Goal: Transaction & Acquisition: Purchase product/service

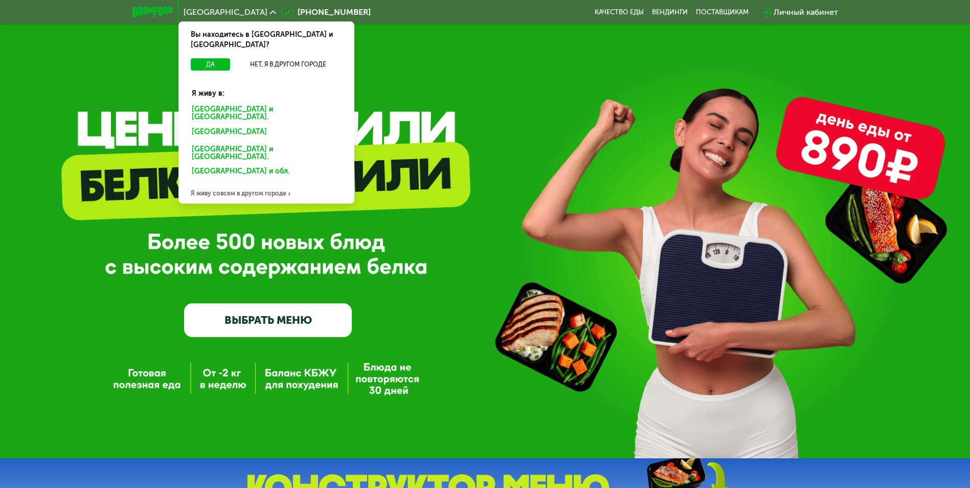
click at [258, 125] on div "[GEOGRAPHIC_DATA] и [GEOGRAPHIC_DATA]." at bounding box center [265, 133] width 160 height 16
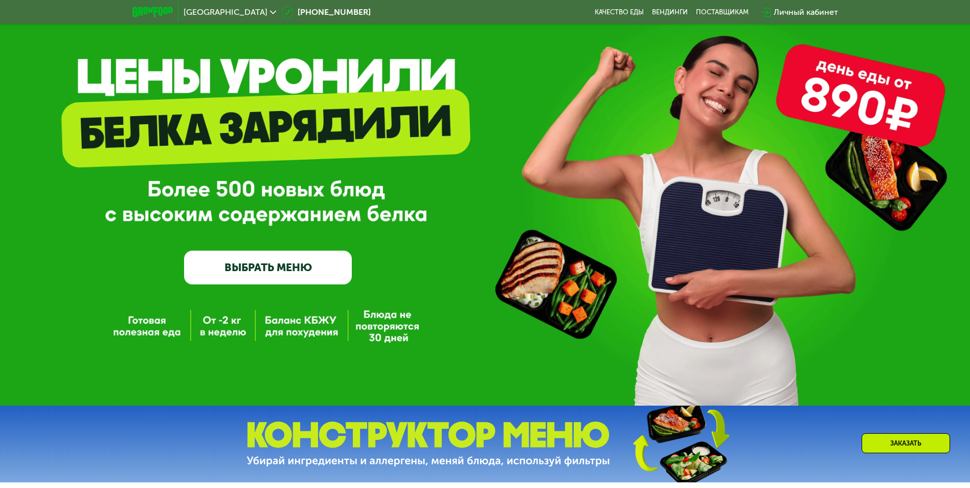
scroll to position [51, 0]
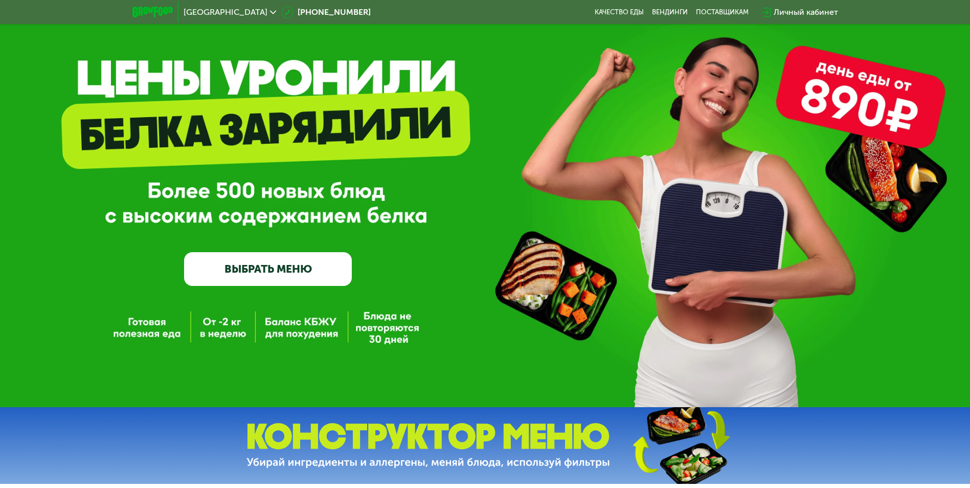
click at [279, 270] on link "ВЫБРАТЬ МЕНЮ" at bounding box center [268, 269] width 168 height 34
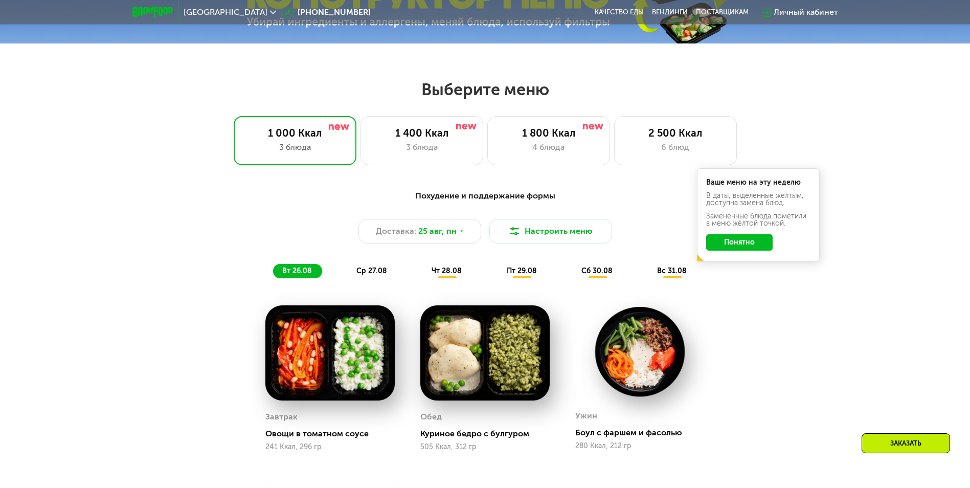
scroll to position [550, 0]
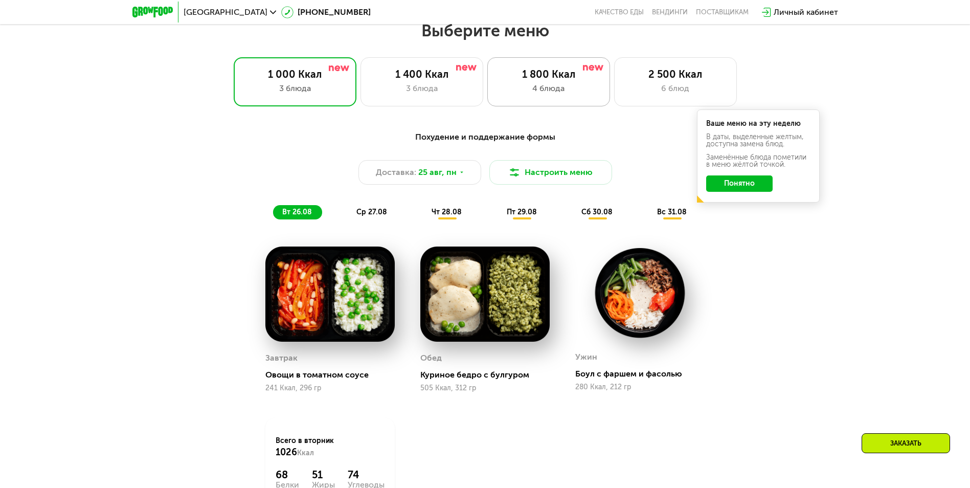
click at [540, 86] on div "4 блюда" at bounding box center [548, 88] width 101 height 12
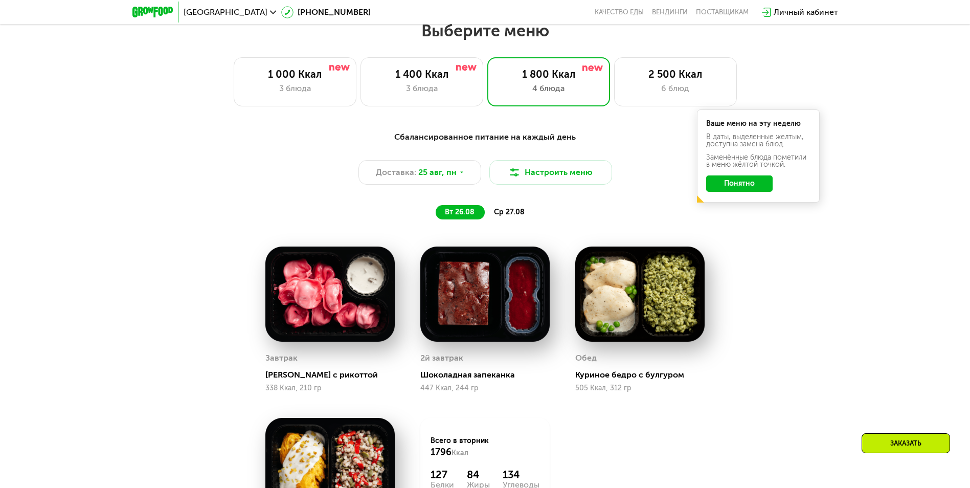
click at [504, 214] on span "ср 27.08" at bounding box center [509, 212] width 31 height 9
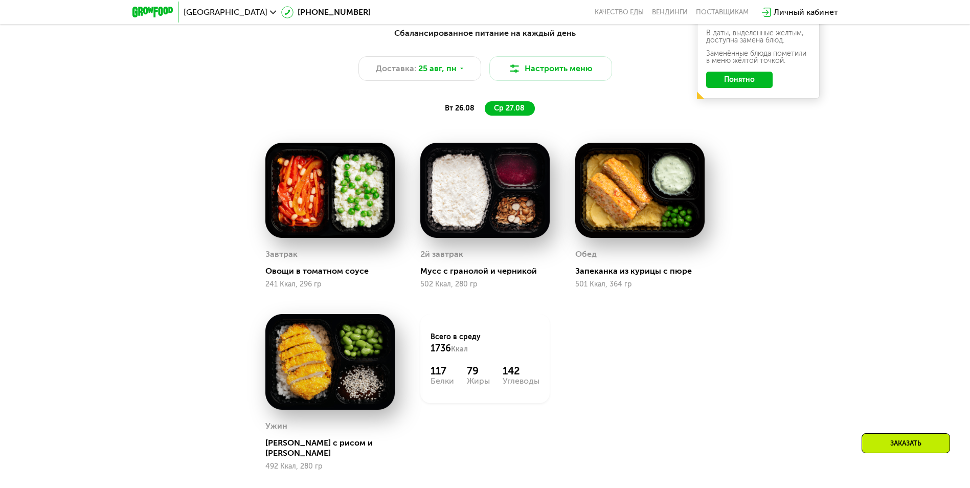
scroll to position [448, 0]
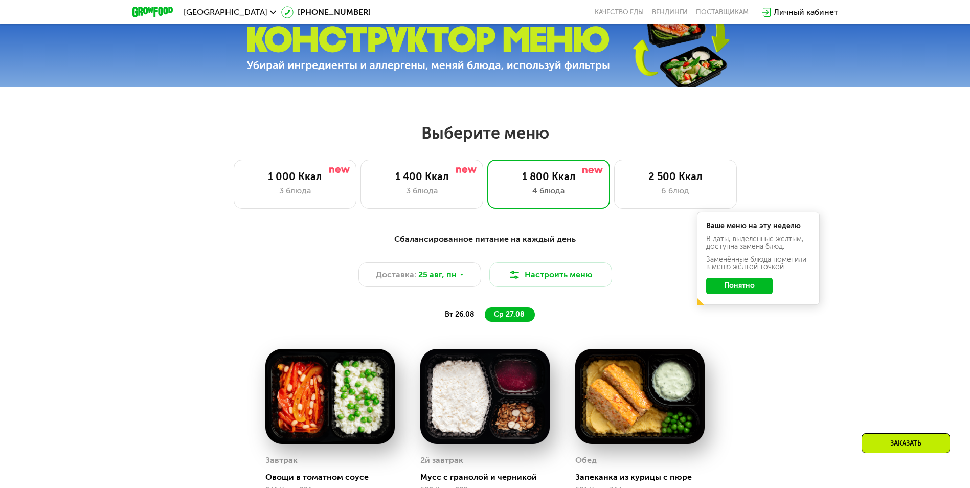
click at [726, 286] on button "Понятно" at bounding box center [739, 286] width 66 height 16
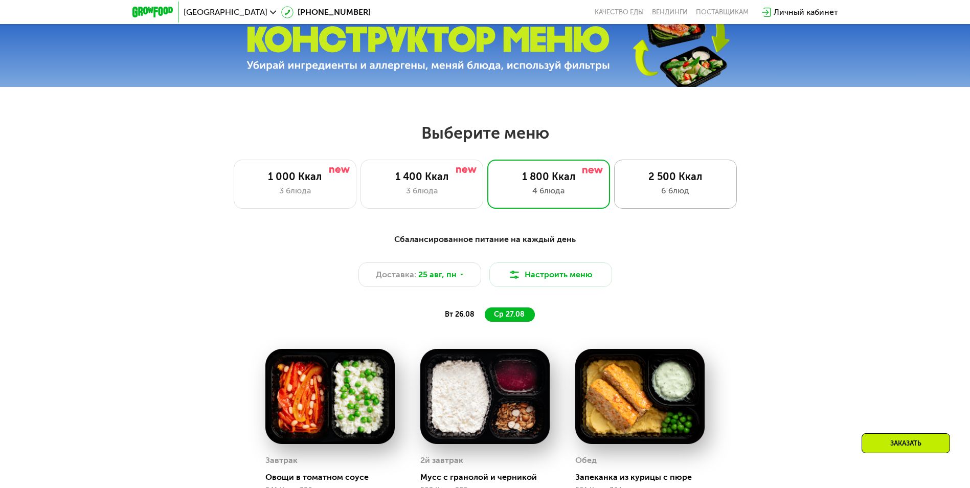
click at [670, 188] on div "6 блюд" at bounding box center [675, 191] width 101 height 12
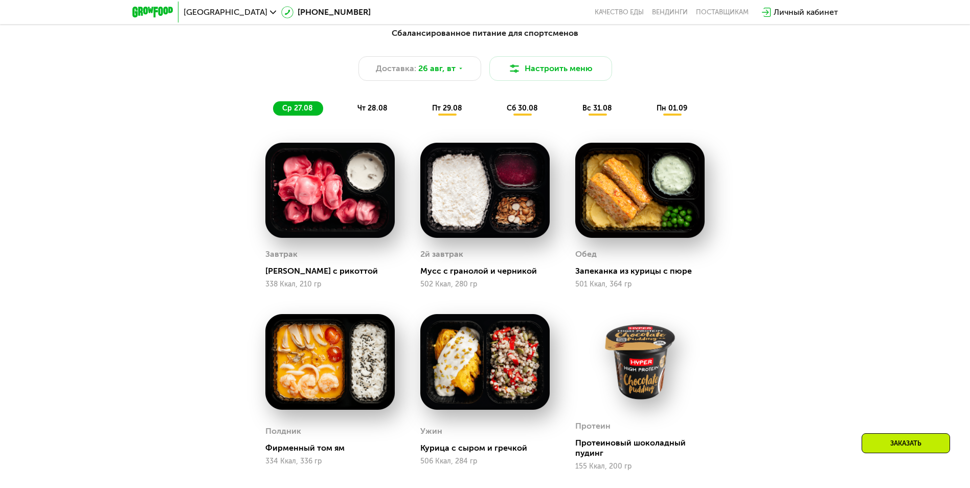
scroll to position [653, 0]
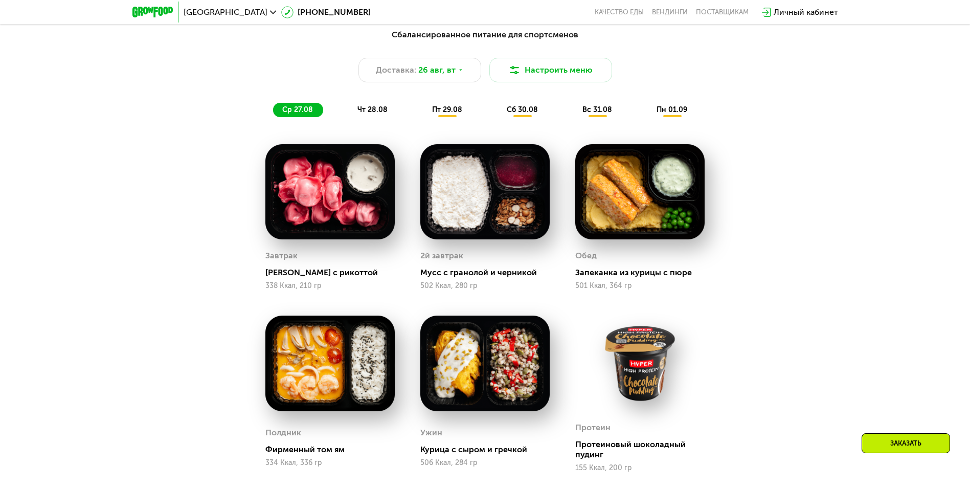
click at [447, 113] on span "пт 29.08" at bounding box center [447, 109] width 30 height 9
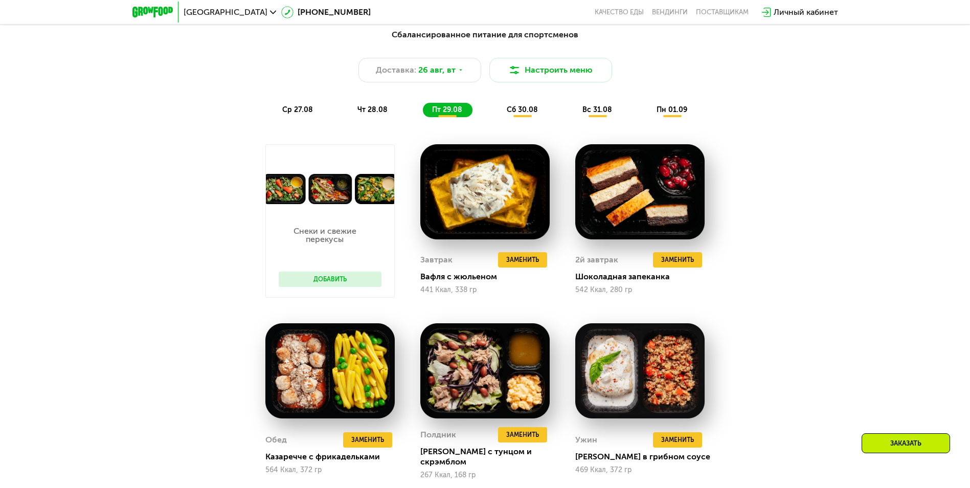
click at [521, 110] on span "сб 30.08" at bounding box center [522, 109] width 31 height 9
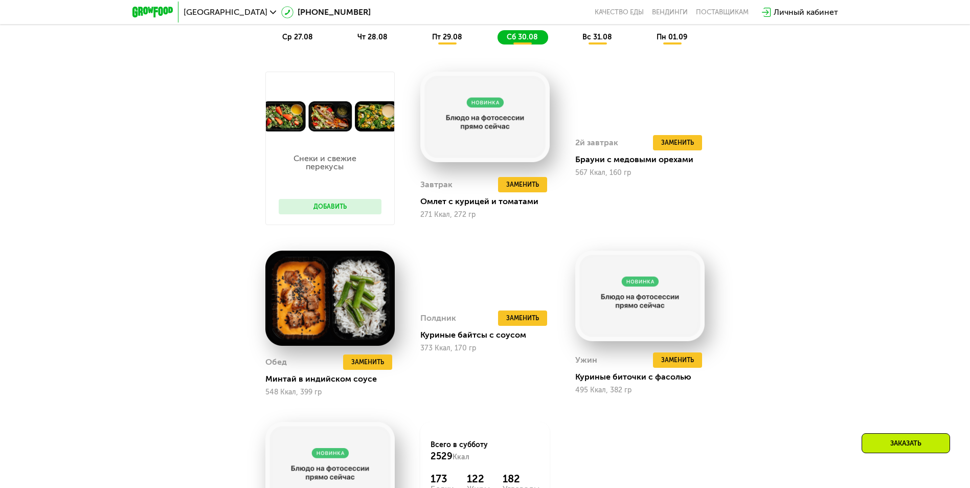
scroll to position [755, 0]
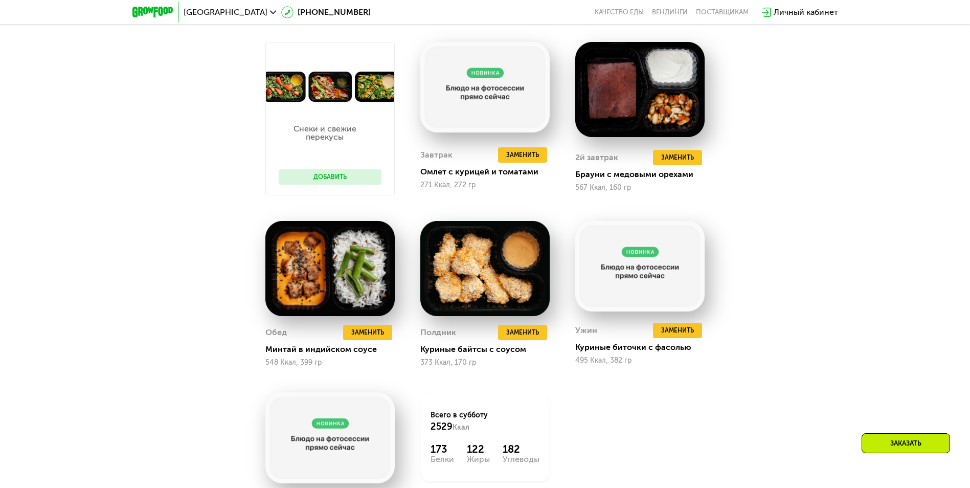
click at [338, 176] on button "Добавить" at bounding box center [330, 176] width 103 height 15
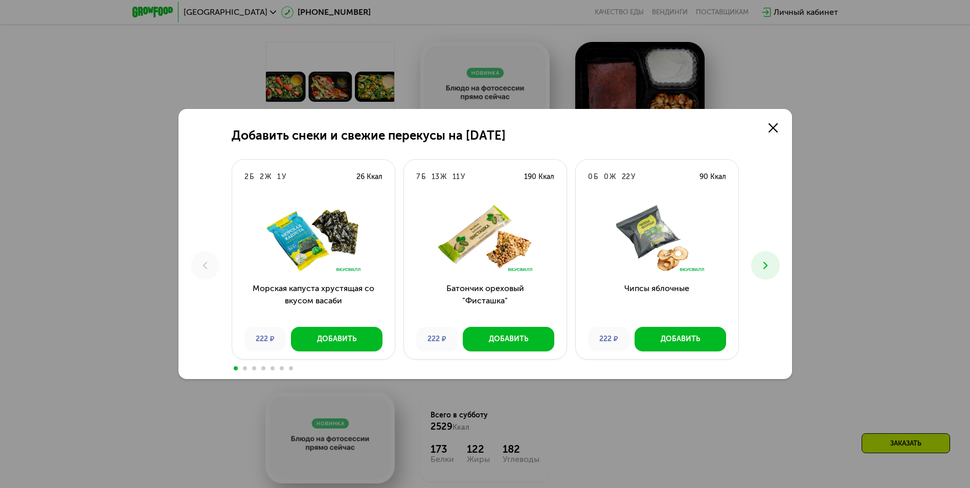
click at [135, 239] on div "Добавить снеки и свежие перекусы на 30 августа 2 Б 2 Ж 1 У 26 Ккал Морская капу…" at bounding box center [485, 244] width 970 height 488
click at [769, 127] on icon at bounding box center [773, 127] width 9 height 9
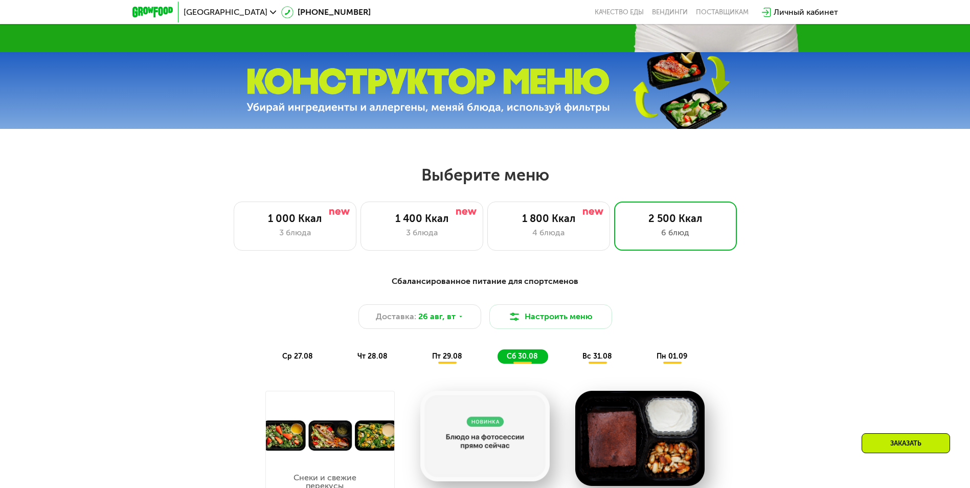
scroll to position [397, 0]
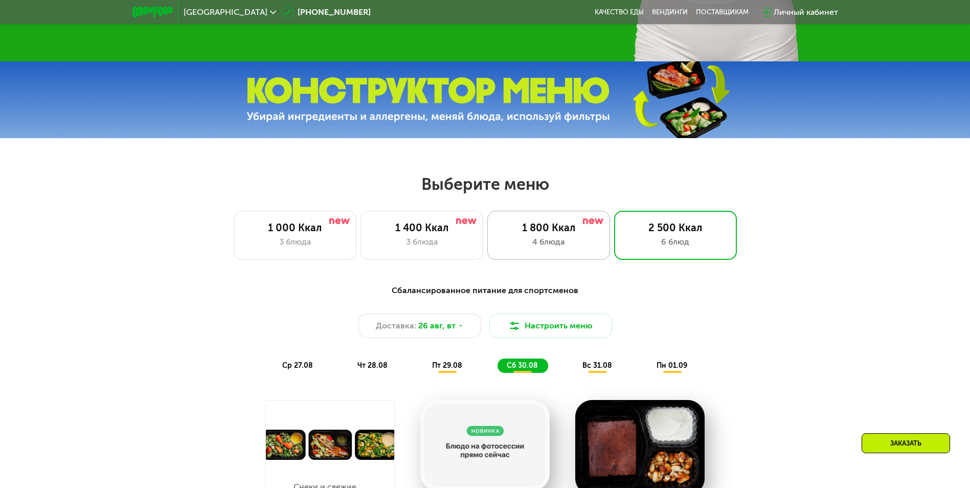
click at [614, 238] on div "1 800 Ккал 4 блюда" at bounding box center [675, 235] width 123 height 49
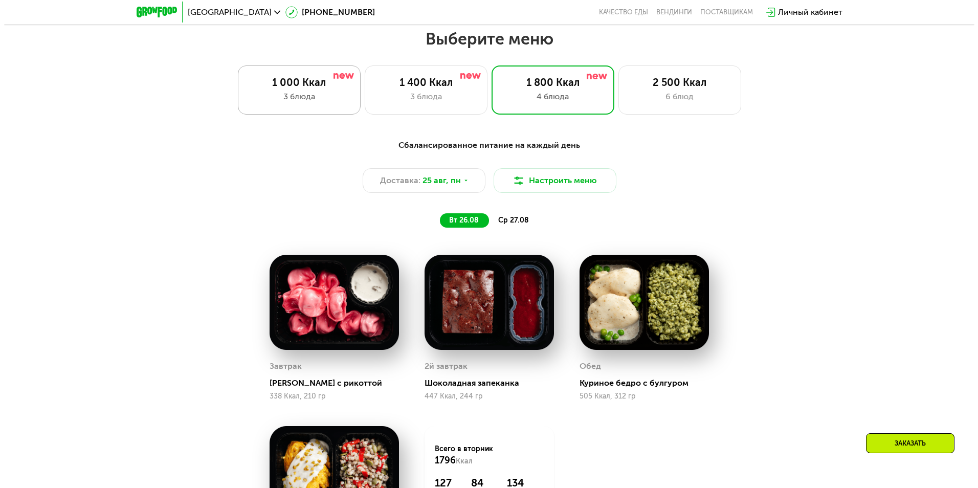
scroll to position [550, 0]
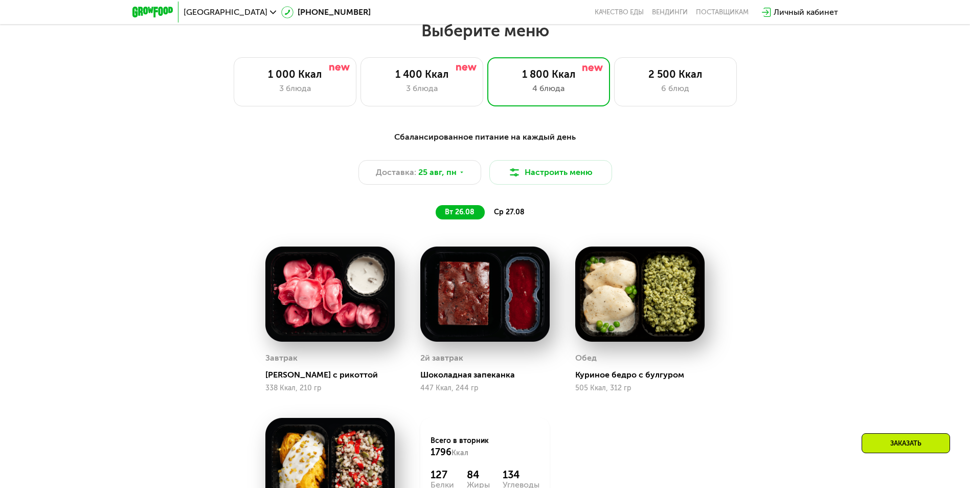
click at [514, 216] on span "ср 27.08" at bounding box center [509, 212] width 31 height 9
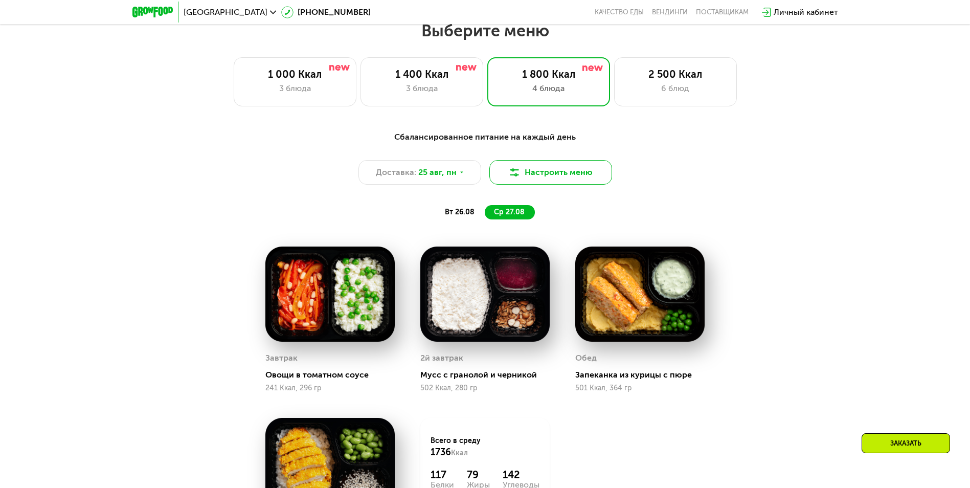
click at [540, 182] on button "Настроить меню" at bounding box center [550, 172] width 123 height 25
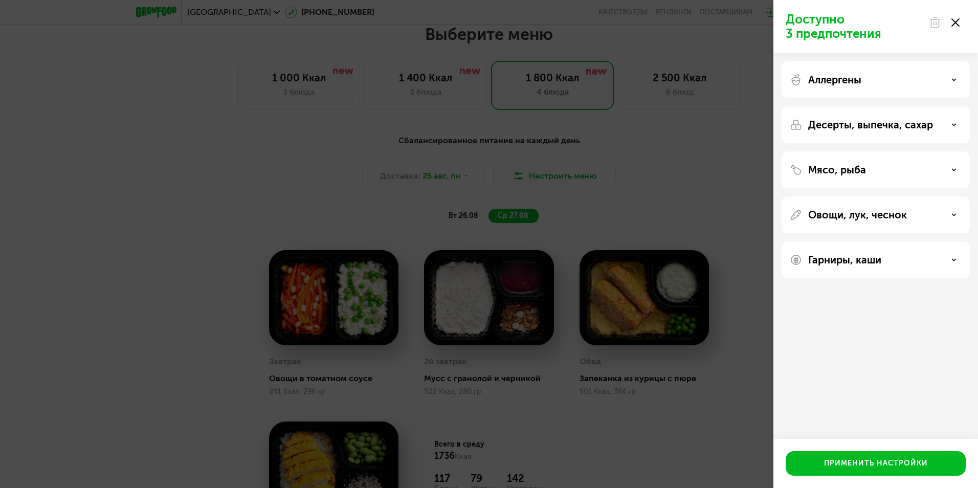
click at [841, 106] on div "Аллергены" at bounding box center [875, 124] width 188 height 37
click at [858, 82] on p "Аллергены" at bounding box center [834, 80] width 53 height 12
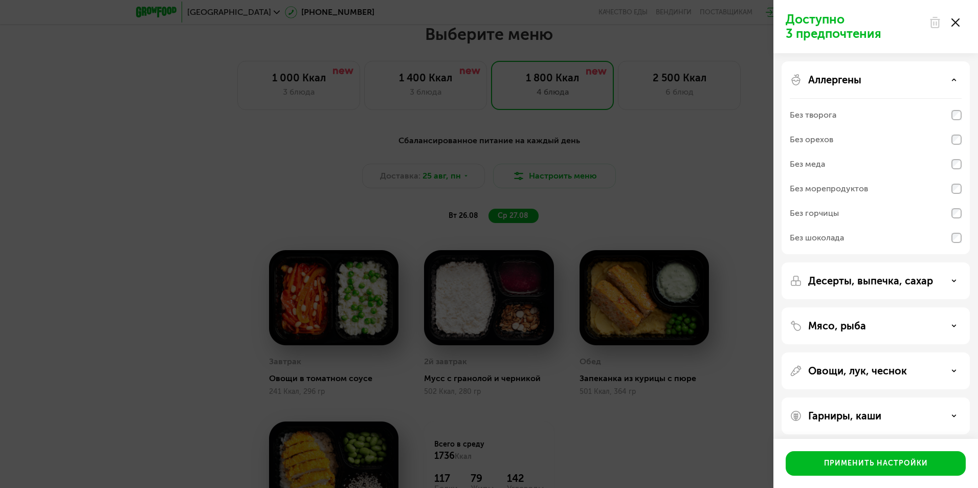
click at [858, 82] on p "Аллергены" at bounding box center [834, 80] width 53 height 12
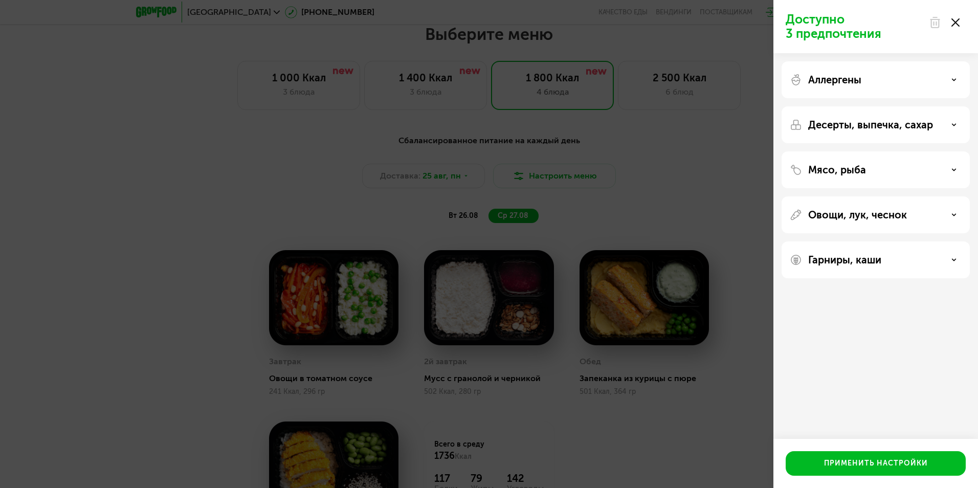
click at [842, 126] on p "Десерты, выпечка, сахар" at bounding box center [870, 125] width 125 height 12
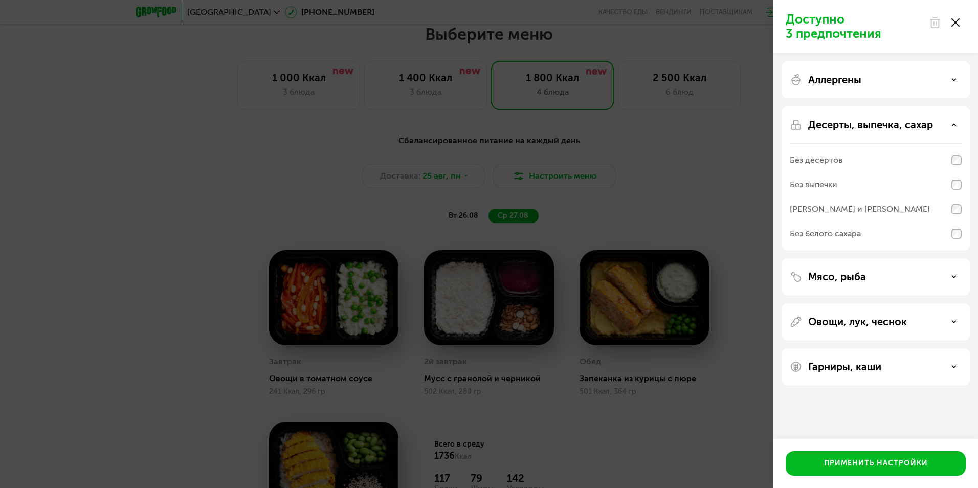
click at [817, 186] on div "Без выпечки" at bounding box center [814, 184] width 48 height 12
click at [850, 234] on div "Без белого сахара" at bounding box center [825, 234] width 71 height 12
click at [857, 124] on p "Десерты, выпечка, сахар" at bounding box center [870, 125] width 125 height 12
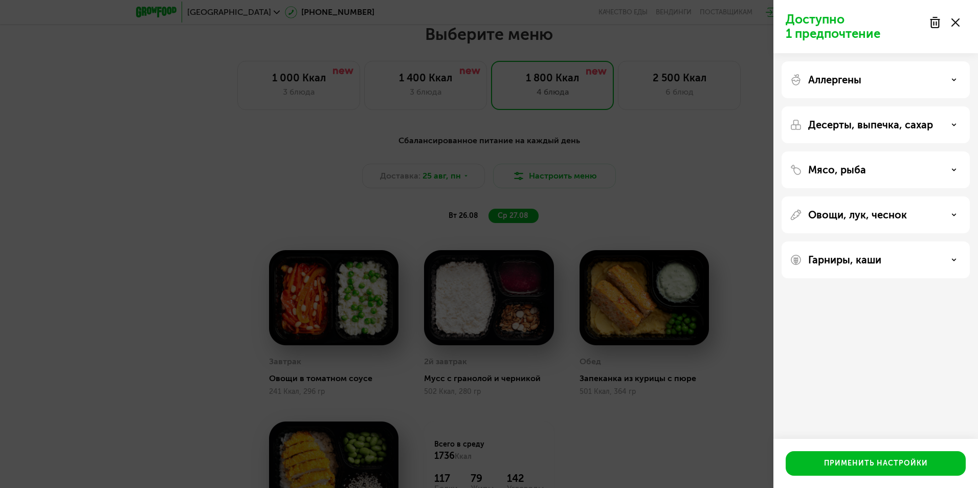
click at [858, 78] on p "Аллергены" at bounding box center [834, 80] width 53 height 12
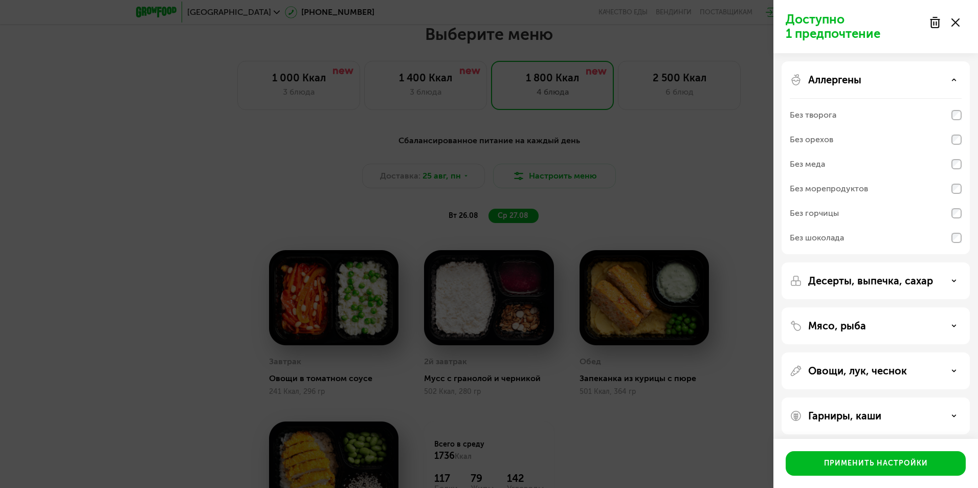
click at [823, 159] on div "Без меда" at bounding box center [807, 164] width 35 height 12
click at [825, 141] on div "Без орехов" at bounding box center [811, 139] width 43 height 12
click at [871, 152] on div "Без орехов" at bounding box center [876, 164] width 172 height 25
drag, startPoint x: 861, startPoint y: 144, endPoint x: 848, endPoint y: 145, distance: 13.3
click at [859, 152] on div "Без орехов" at bounding box center [876, 164] width 172 height 25
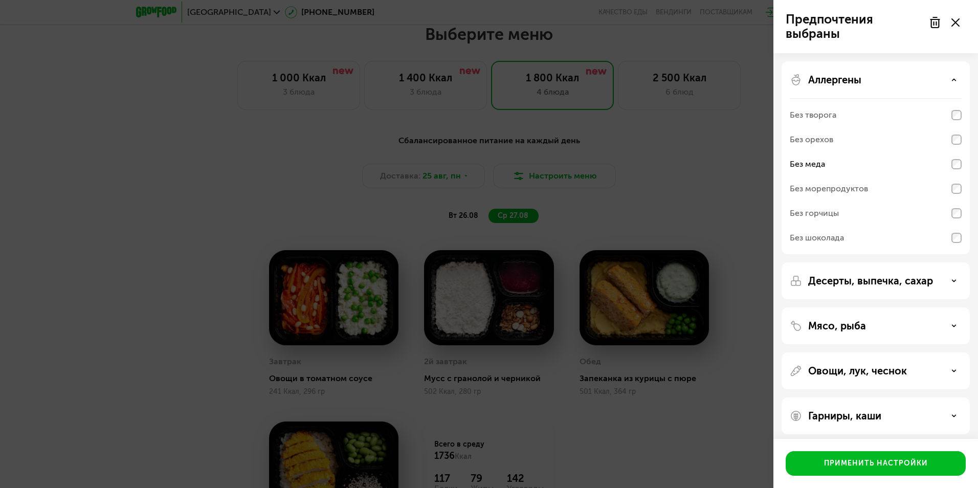
click at [846, 83] on p "Аллергены" at bounding box center [834, 80] width 53 height 12
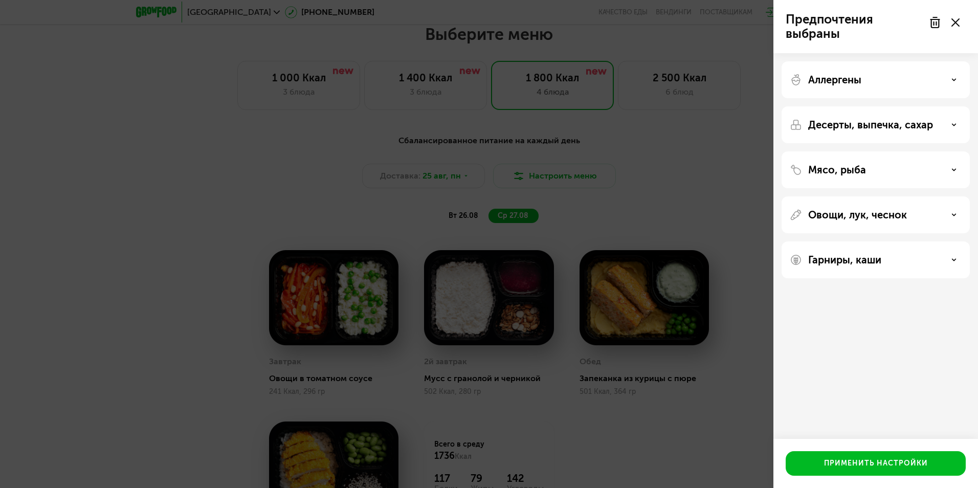
click at [840, 213] on p "Овощи, лук, чеснок" at bounding box center [857, 215] width 99 height 12
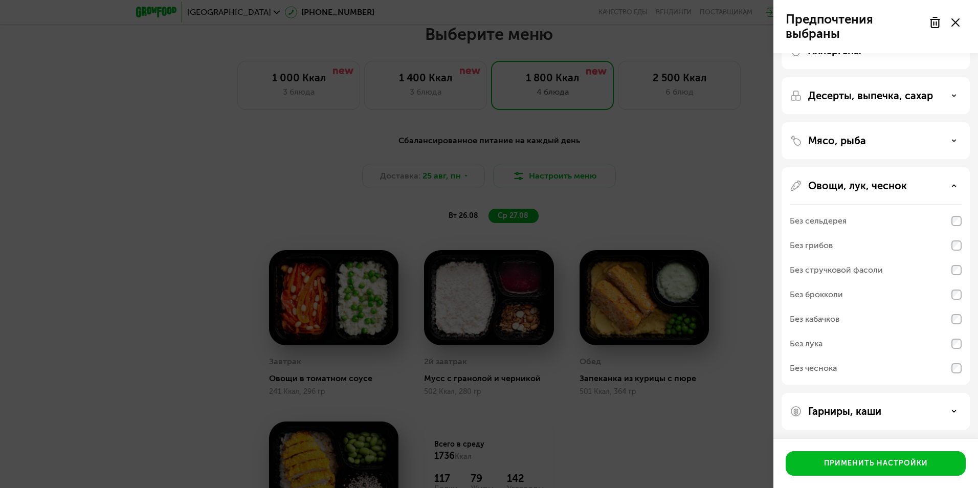
scroll to position [30, 0]
click at [838, 178] on p "Овощи, лук, чеснок" at bounding box center [857, 184] width 99 height 12
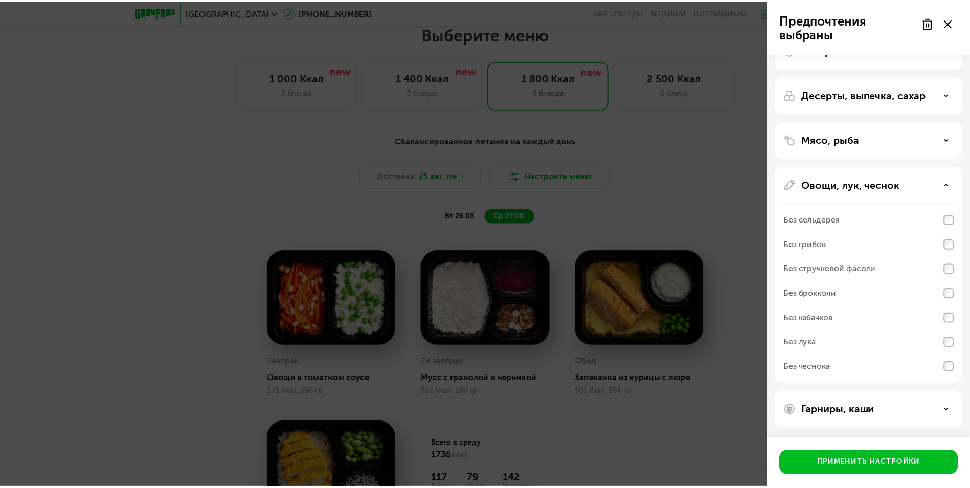
scroll to position [0, 0]
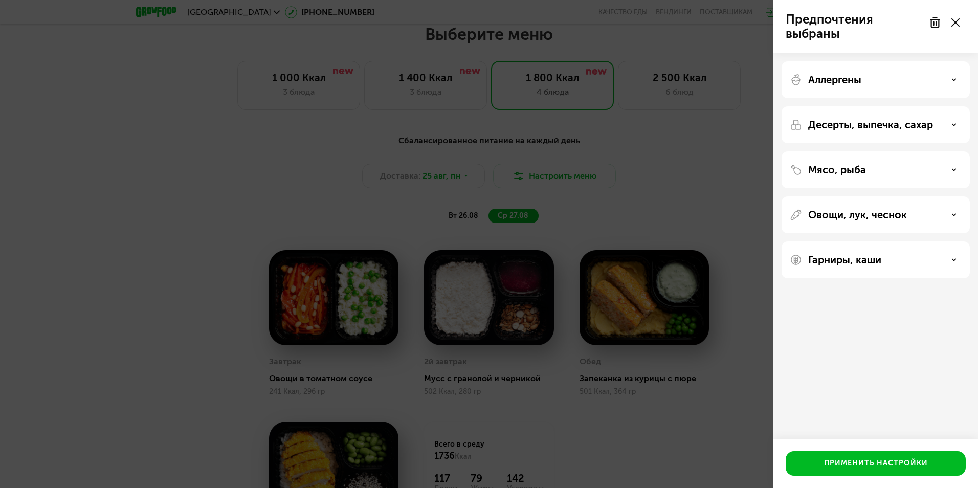
click at [835, 165] on p "Мясо, рыба" at bounding box center [837, 170] width 58 height 12
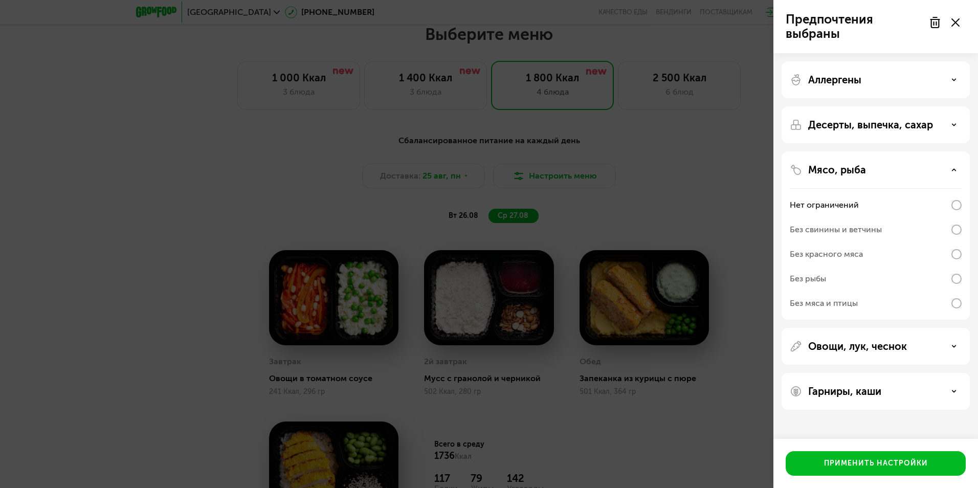
click at [851, 232] on div "Без свинины и ветчины" at bounding box center [836, 229] width 92 height 12
click at [948, 242] on div "Без свинины и ветчины" at bounding box center [876, 254] width 172 height 25
click at [961, 328] on div "Мясо, рыба Нет ограничений Без свинины и ветчины Без красного мяса Без рыбы Без…" at bounding box center [875, 346] width 188 height 37
click at [853, 328] on div "Мясо, рыба Нет ограничений Без свинины и ветчины Без красного мяса Без рыбы Без…" at bounding box center [875, 346] width 188 height 37
click at [850, 463] on div "Применить настройки" at bounding box center [876, 463] width 104 height 10
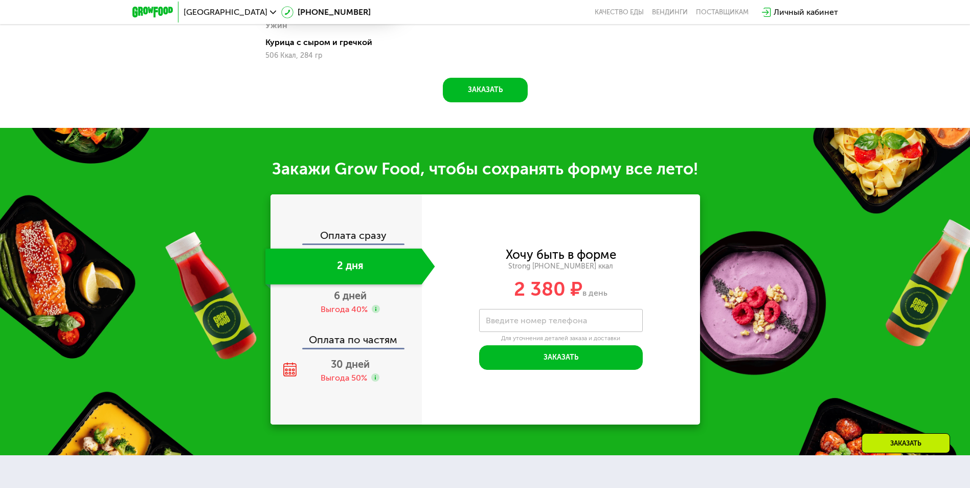
scroll to position [1113, 0]
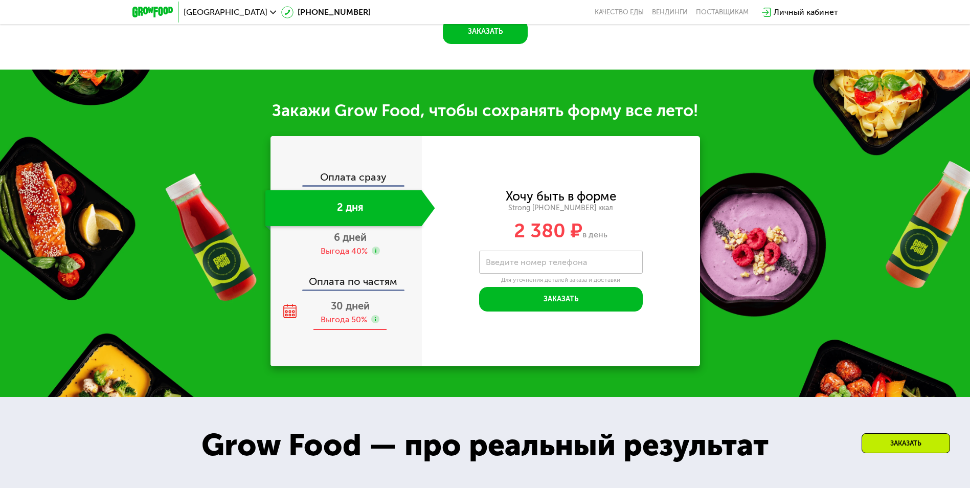
click at [356, 312] on span "30 дней" at bounding box center [350, 306] width 39 height 12
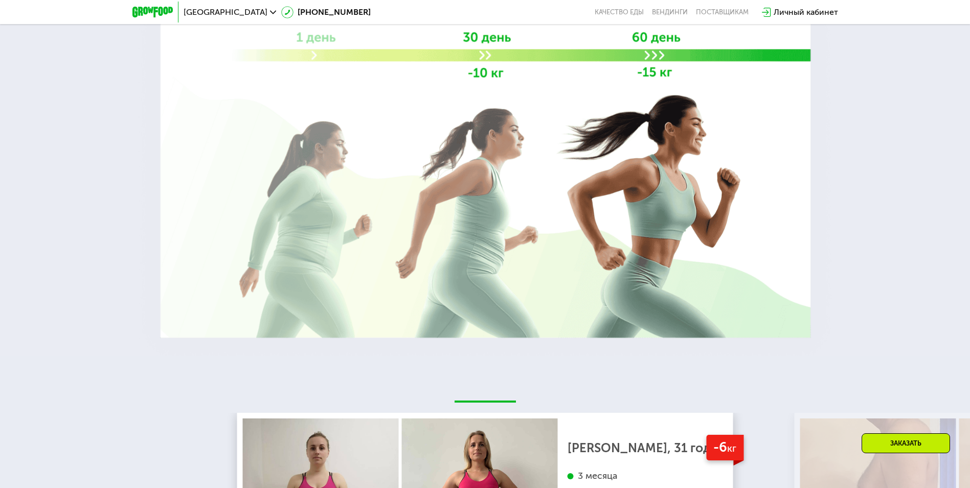
scroll to position [1956, 0]
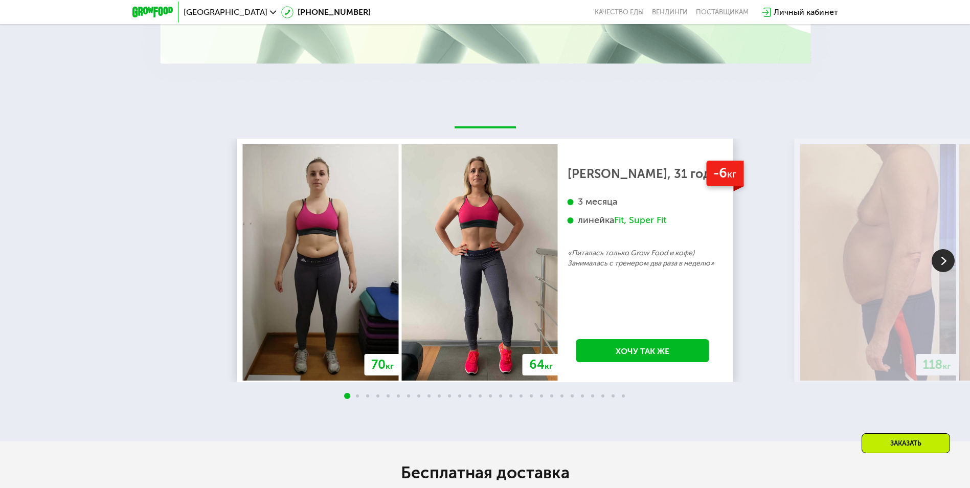
click at [946, 266] on img at bounding box center [943, 260] width 23 height 23
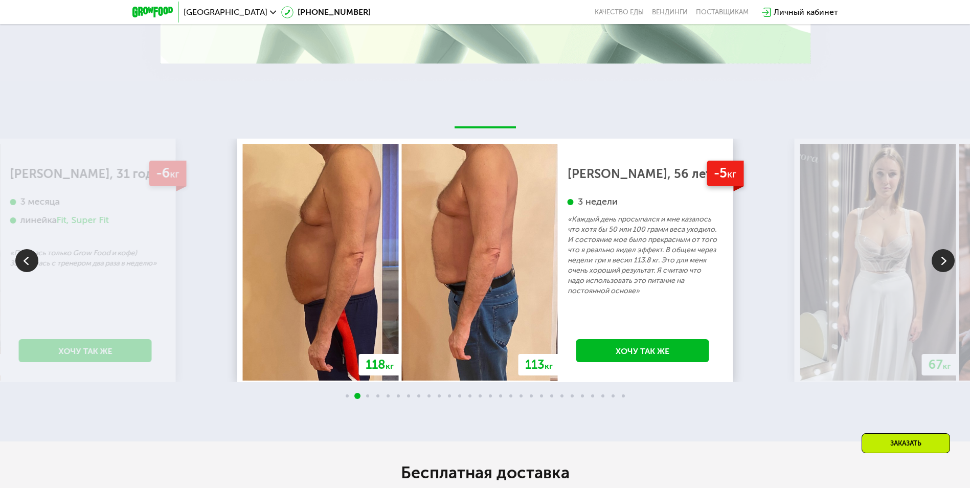
click at [946, 266] on img at bounding box center [943, 260] width 23 height 23
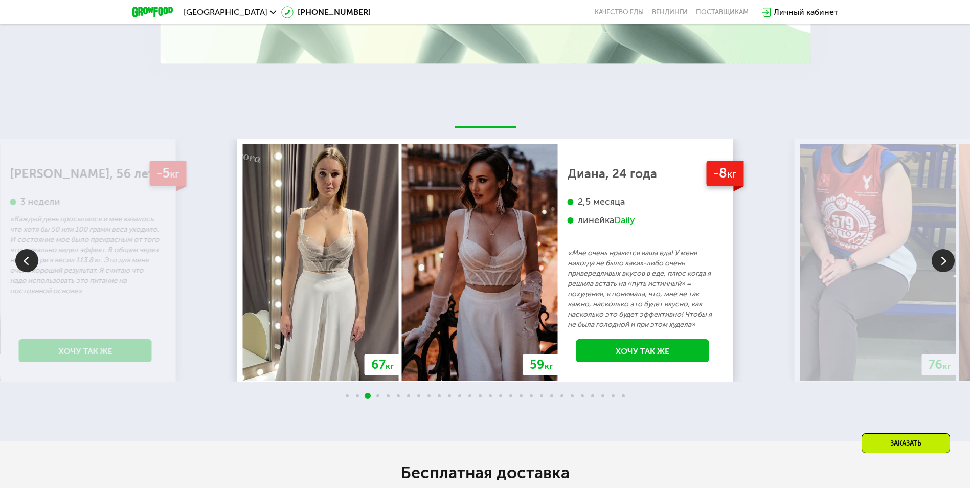
click at [942, 265] on img at bounding box center [943, 260] width 23 height 23
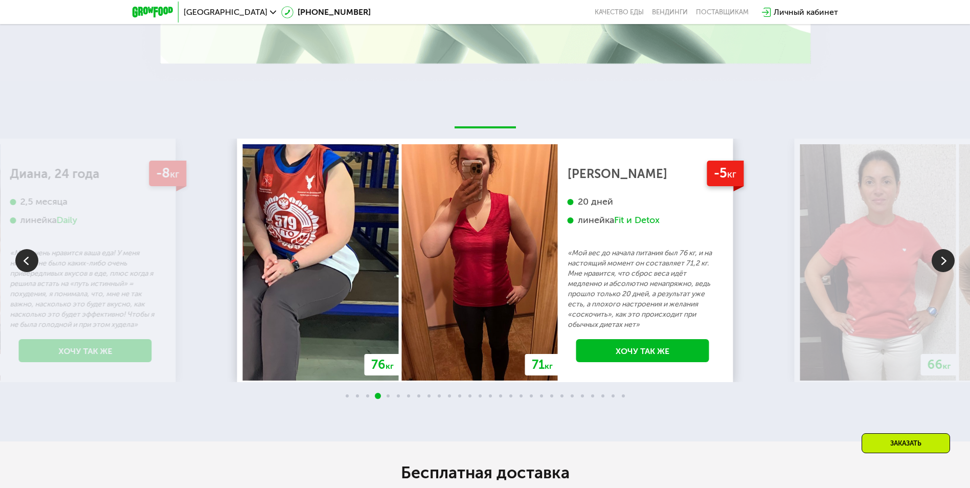
click at [942, 265] on img at bounding box center [943, 260] width 23 height 23
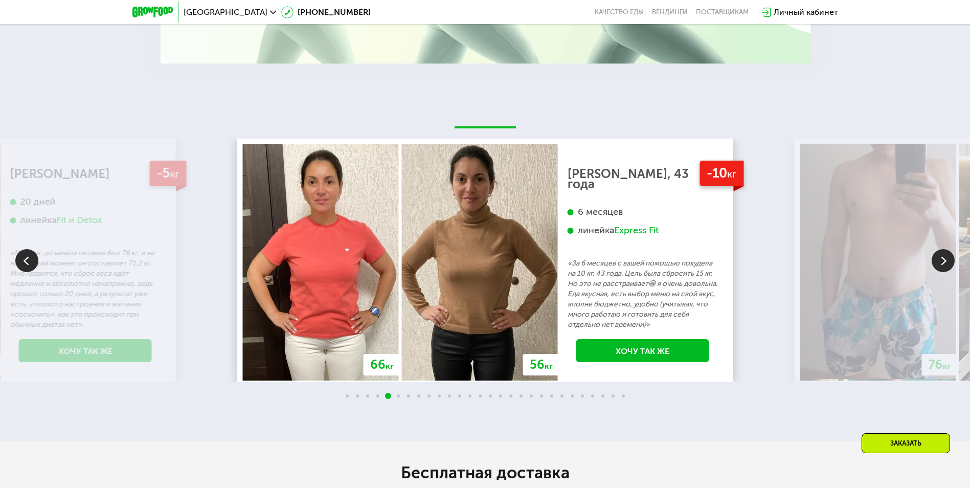
click at [942, 265] on img at bounding box center [943, 260] width 23 height 23
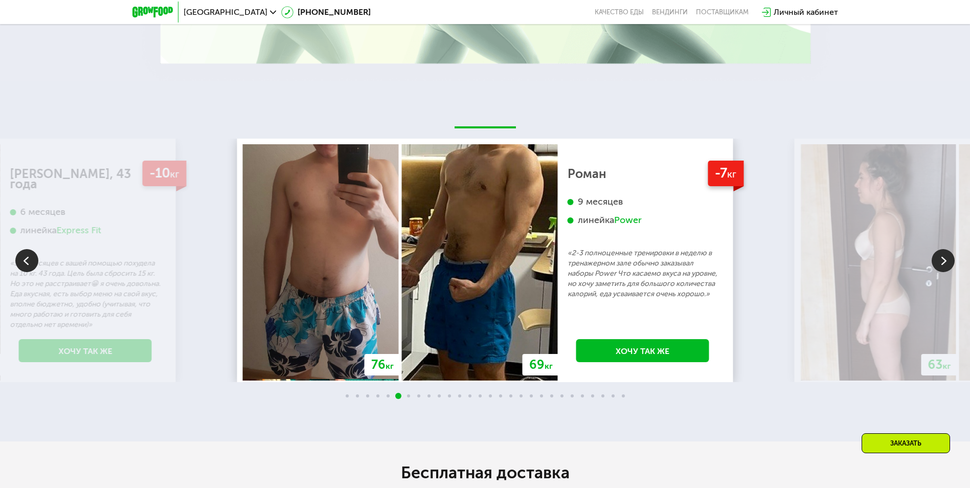
click at [942, 265] on img at bounding box center [943, 260] width 23 height 23
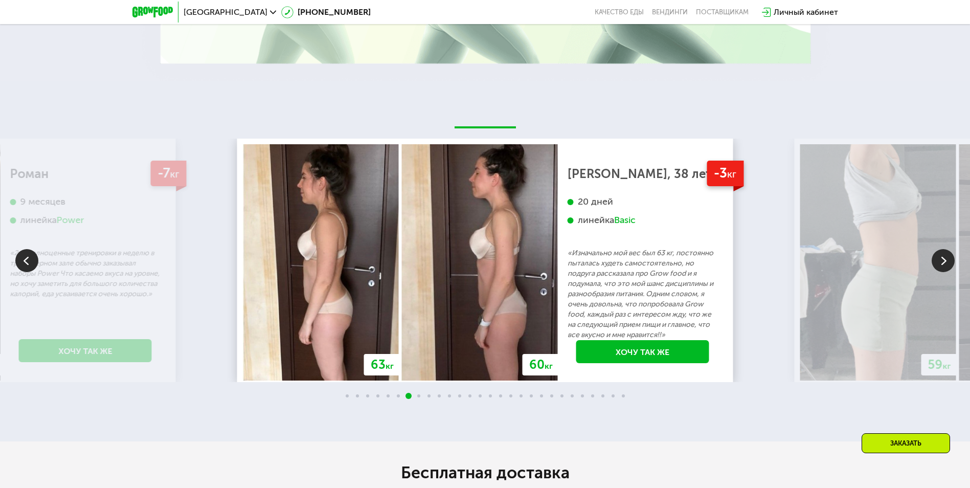
click at [942, 265] on img at bounding box center [943, 260] width 23 height 23
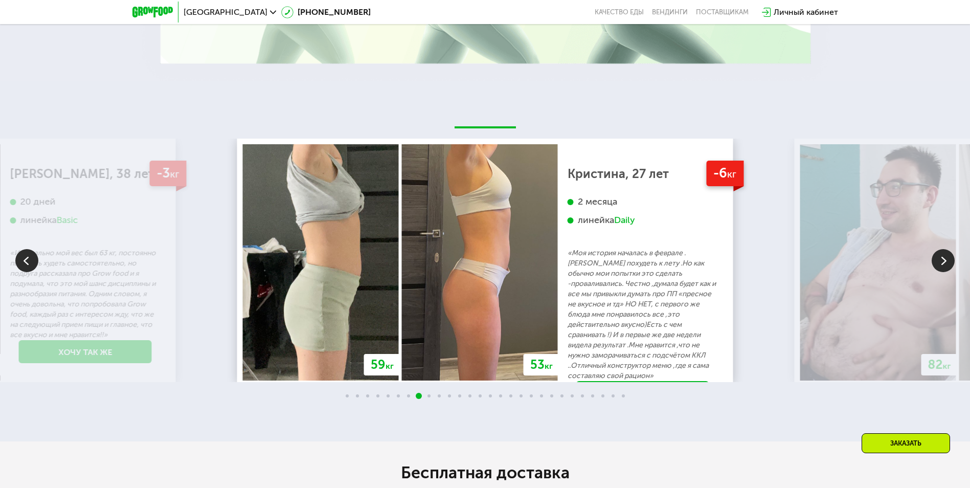
click at [942, 265] on img at bounding box center [943, 260] width 23 height 23
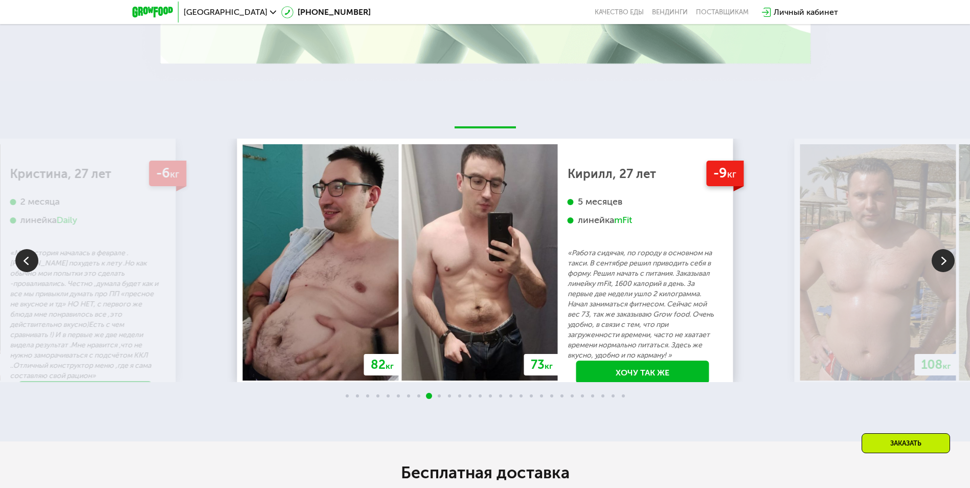
click at [942, 265] on img at bounding box center [943, 260] width 23 height 23
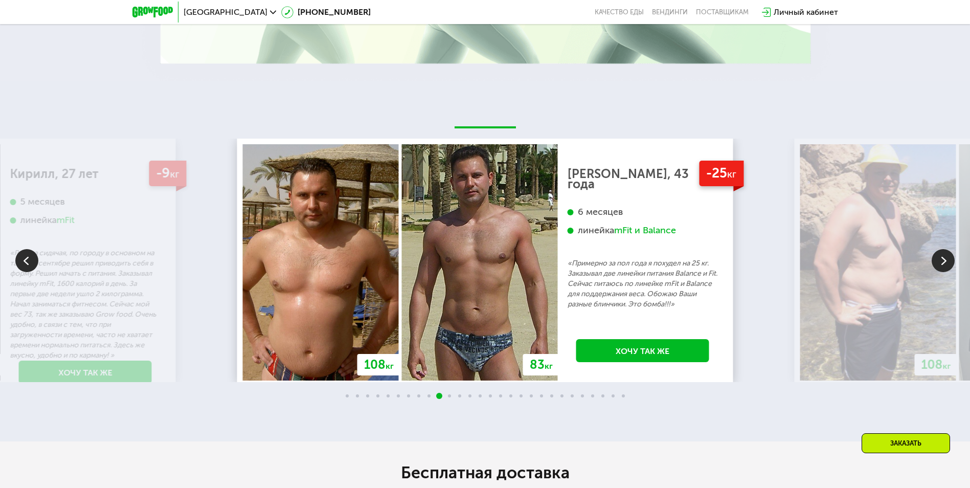
click at [939, 265] on img at bounding box center [943, 260] width 23 height 23
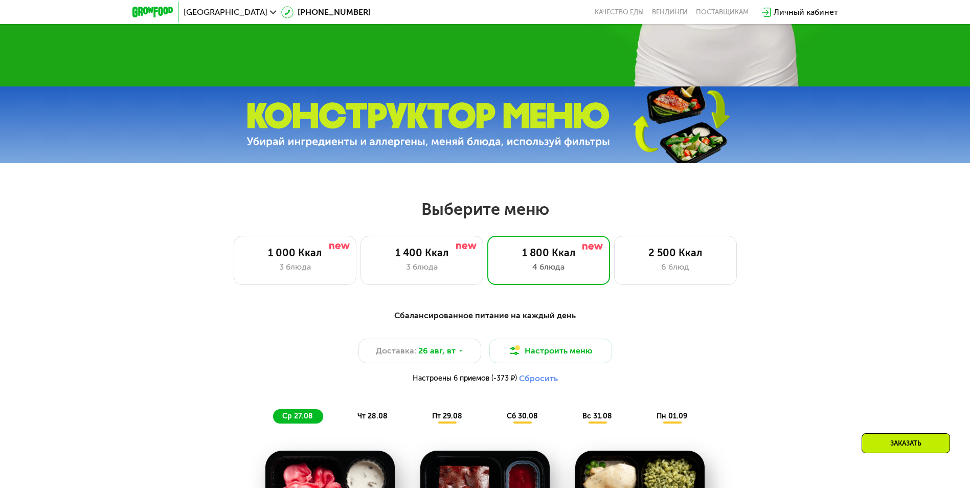
scroll to position [371, 0]
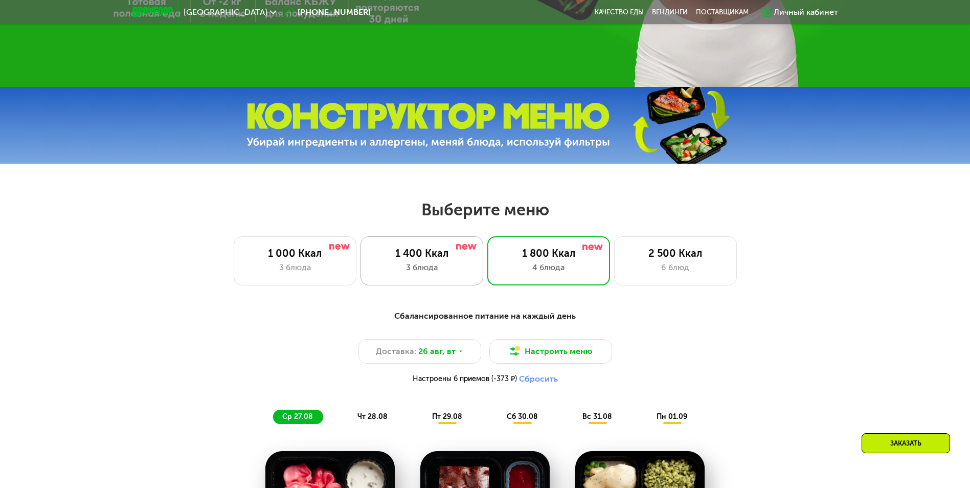
click at [487, 249] on div "1 400 Ккал 3 блюда" at bounding box center [548, 260] width 123 height 49
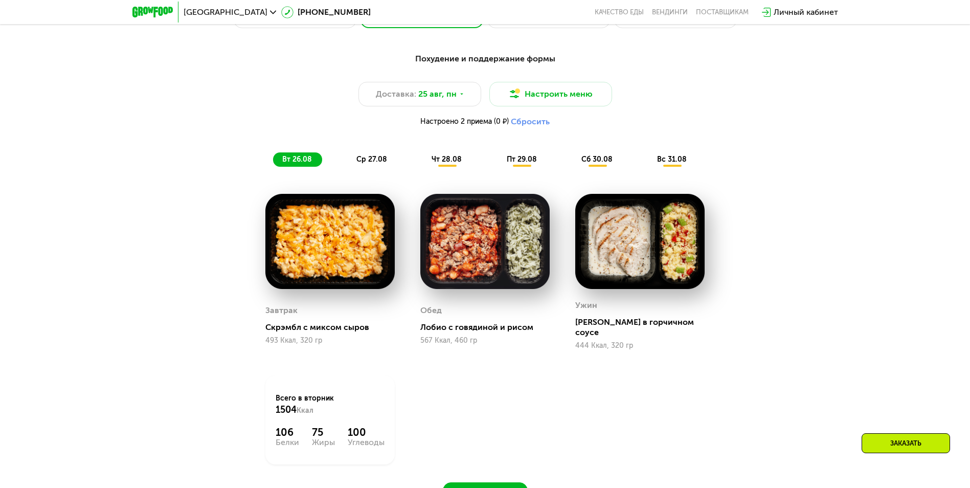
scroll to position [627, 0]
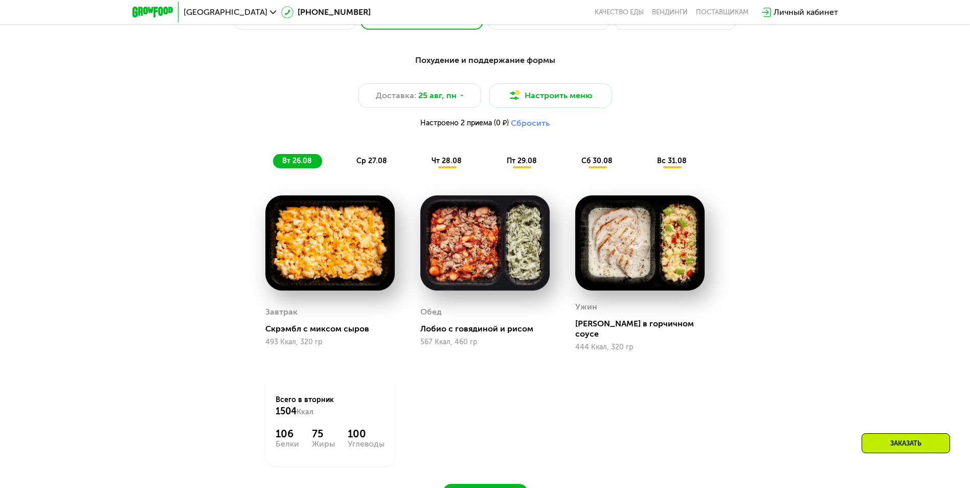
click at [442, 164] on span "чт 28.08" at bounding box center [447, 160] width 30 height 9
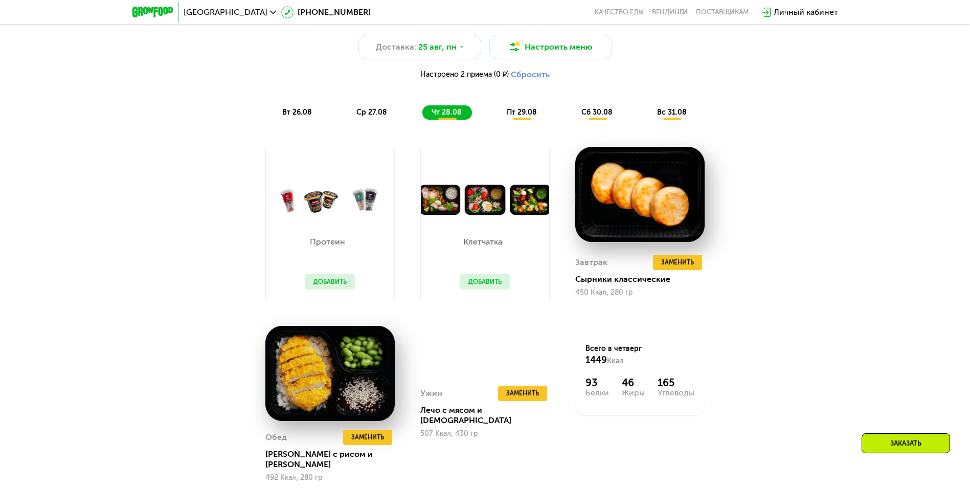
scroll to position [678, 0]
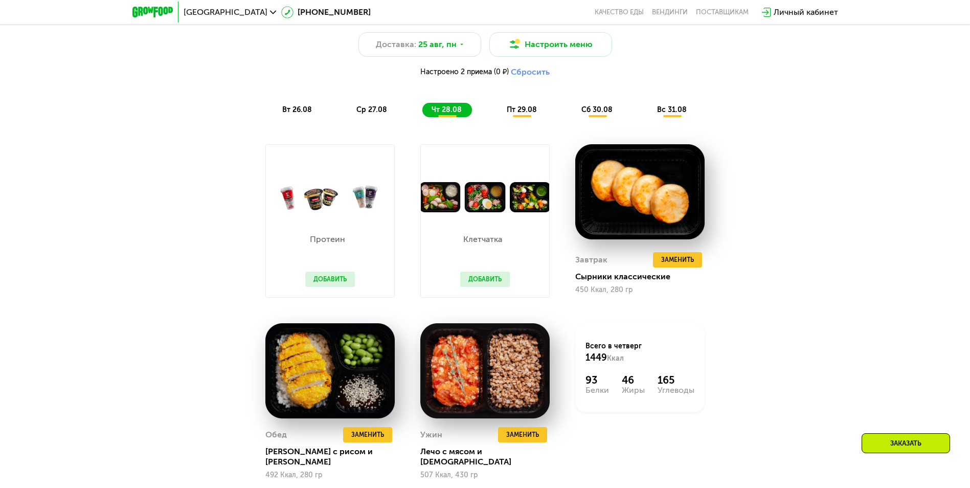
click at [526, 113] on span "пт 29.08" at bounding box center [522, 109] width 30 height 9
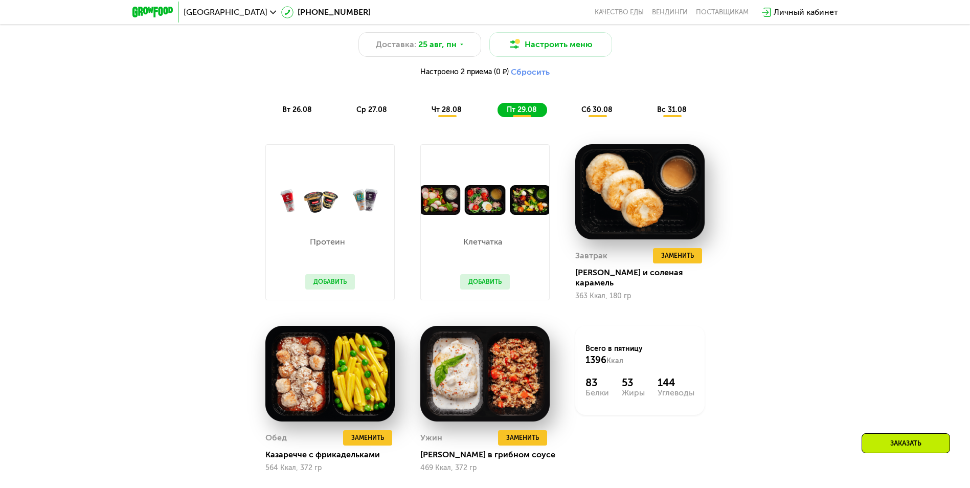
click at [598, 113] on span "сб 30.08" at bounding box center [596, 109] width 31 height 9
